Goal: Register for event/course

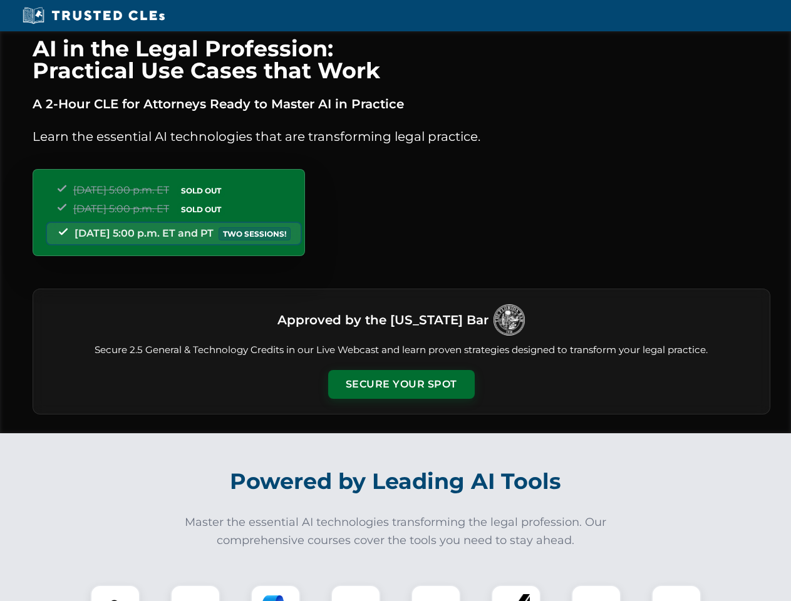
click at [401, 384] on button "Secure Your Spot" at bounding box center [401, 384] width 146 height 29
click at [115, 593] on img at bounding box center [115, 610] width 36 height 36
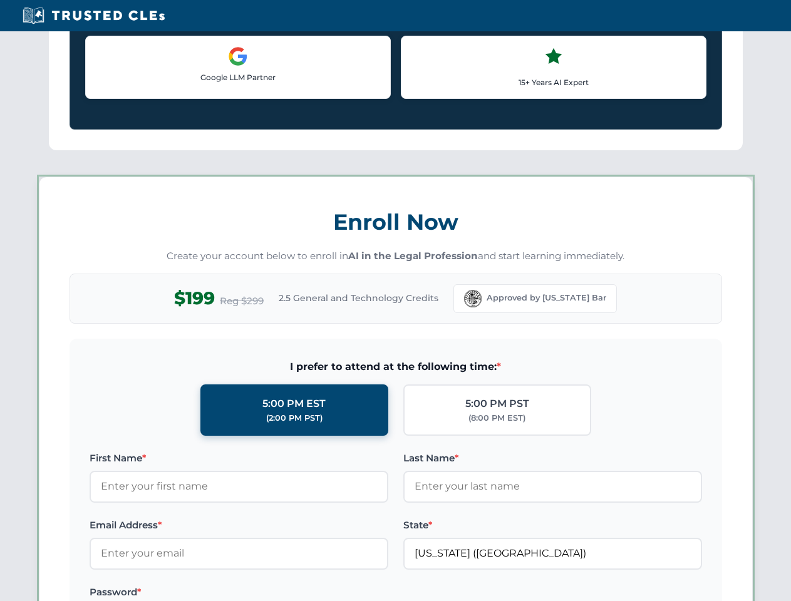
click at [275, 593] on div "AI in the Legal Profession: Practical Use Cases that Work A 2-Hour CLE for Atto…" at bounding box center [395, 586] width 791 height 2929
